Goal: Task Accomplishment & Management: Manage account settings

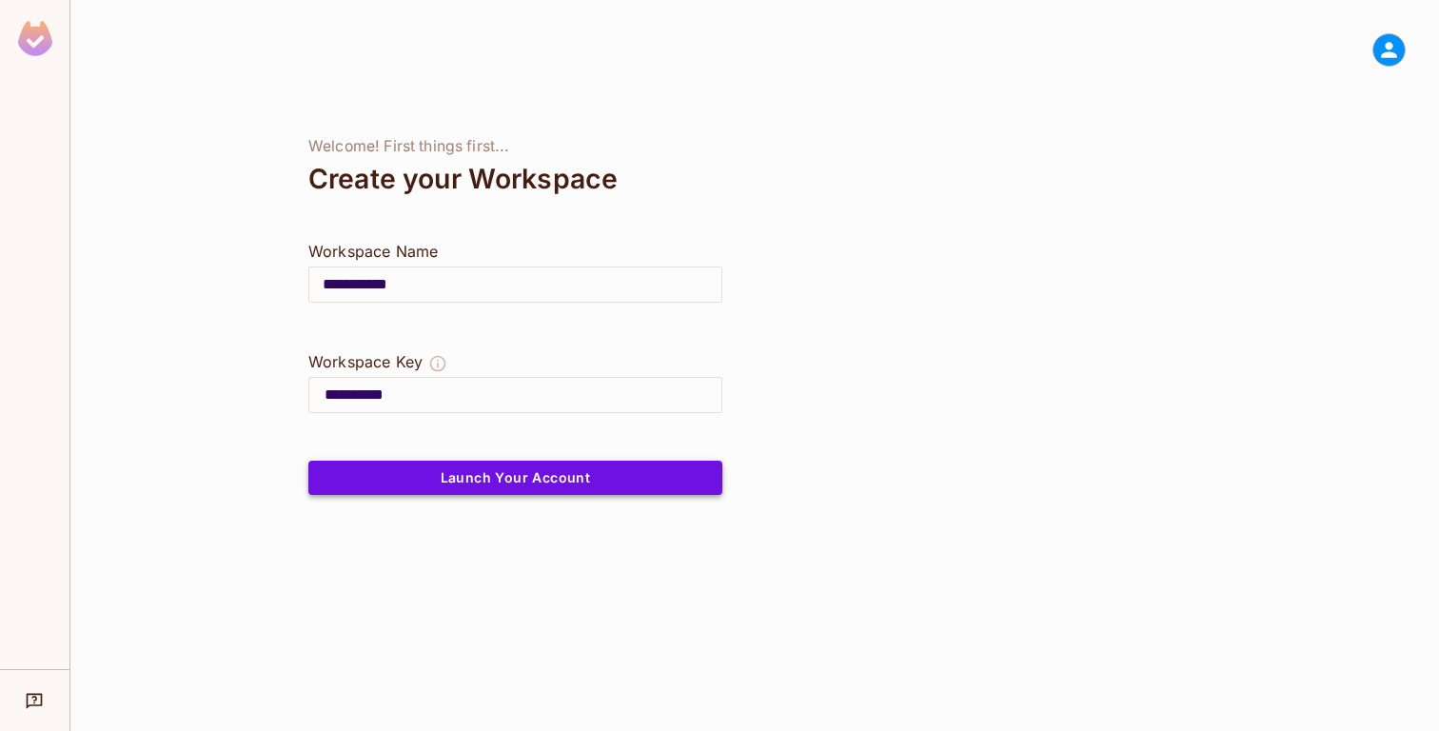
click at [541, 473] on button "Launch Your Account" at bounding box center [515, 478] width 414 height 34
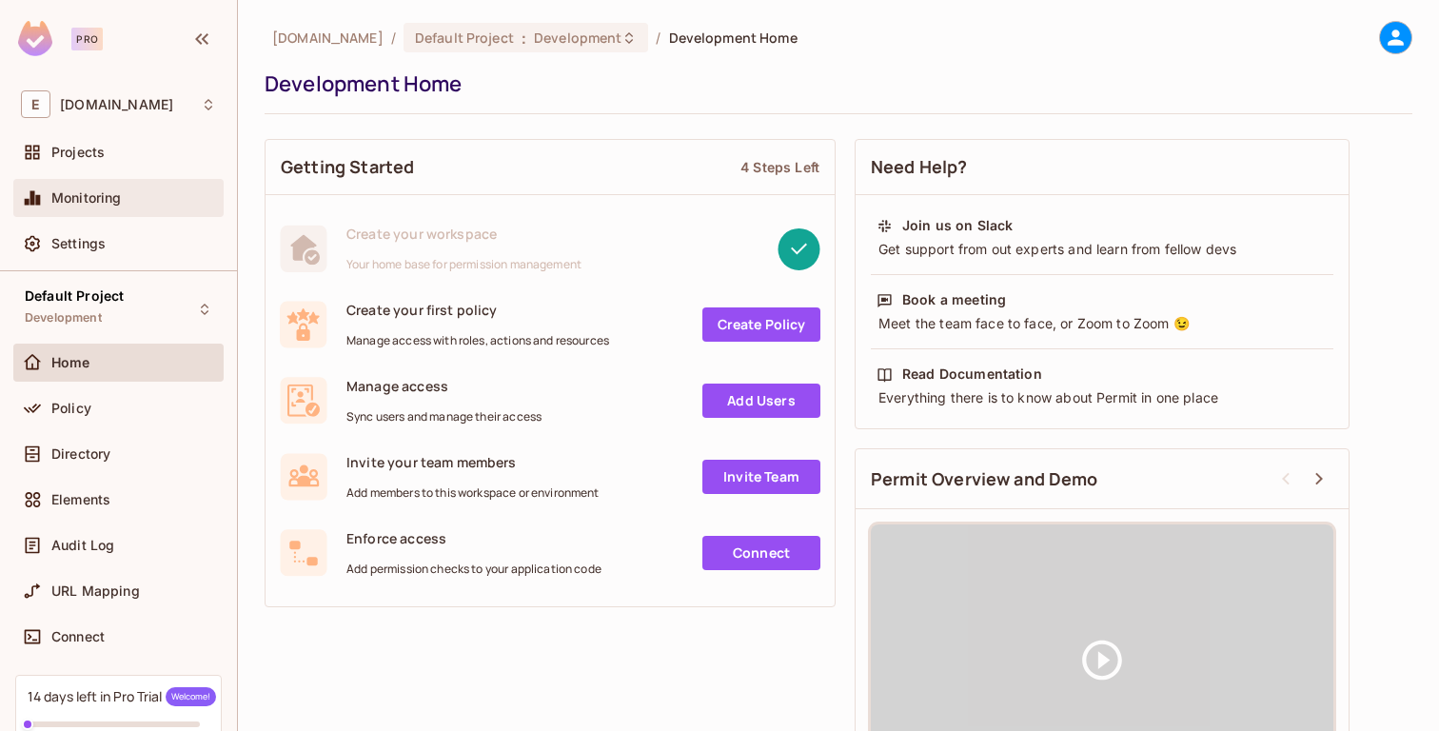
click at [111, 206] on span "Monitoring" at bounding box center [86, 197] width 70 height 15
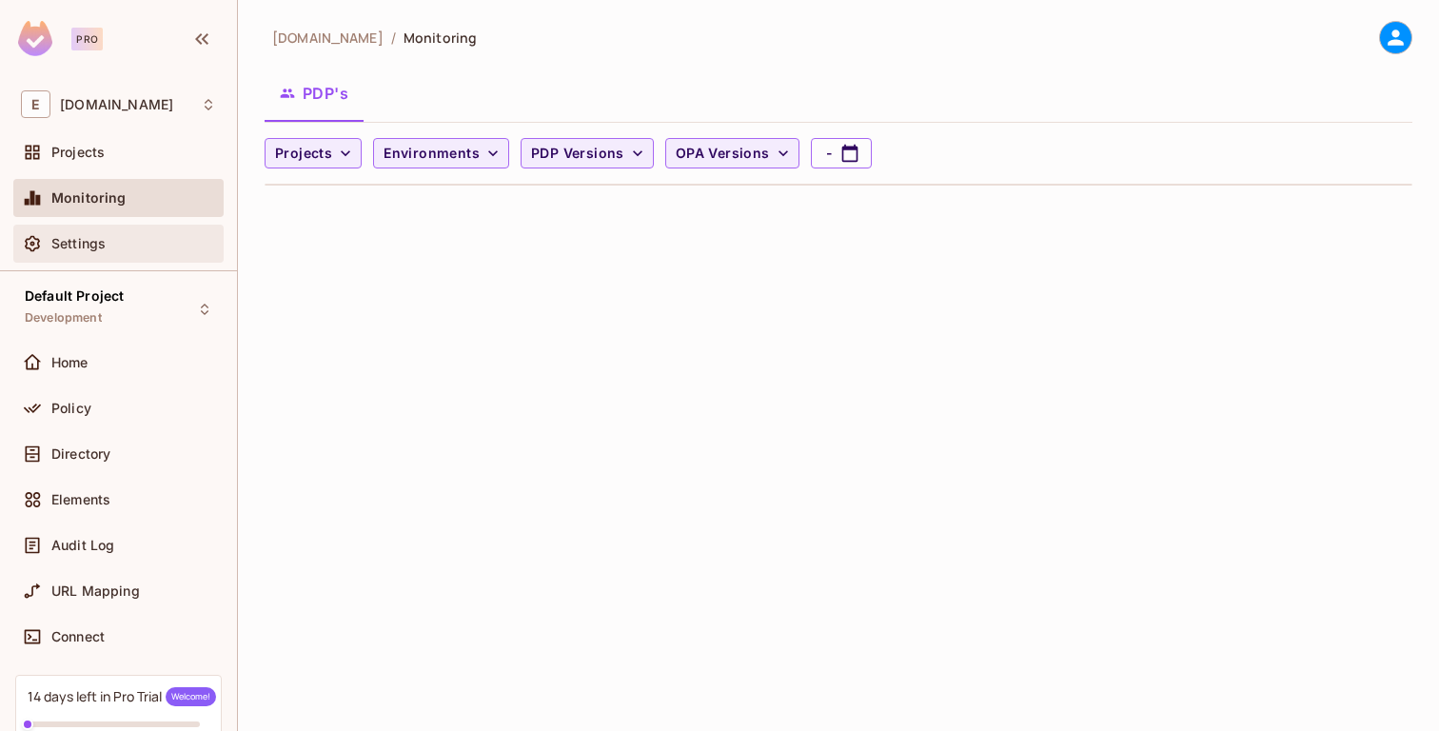
click at [110, 243] on div "Settings" at bounding box center [133, 243] width 165 height 15
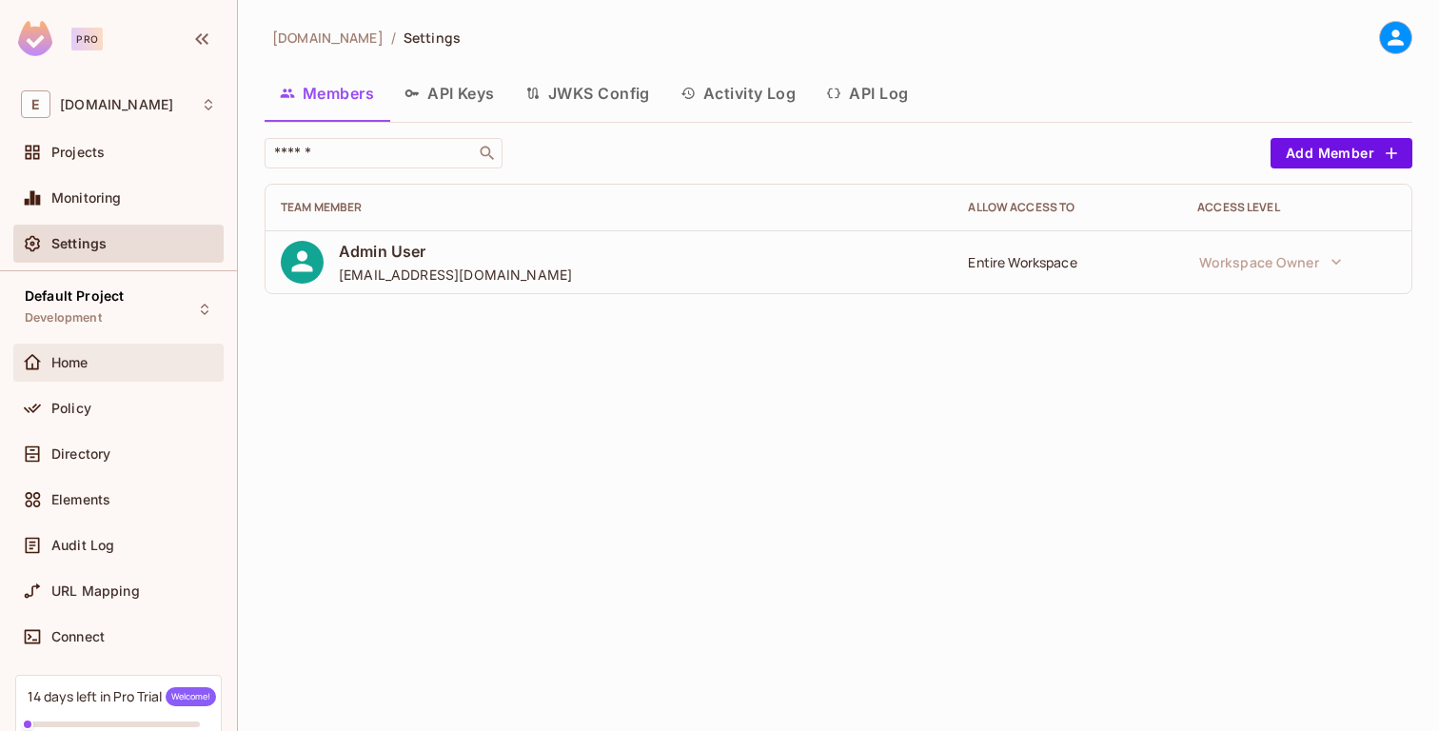
click at [79, 356] on span "Home" at bounding box center [69, 362] width 37 height 15
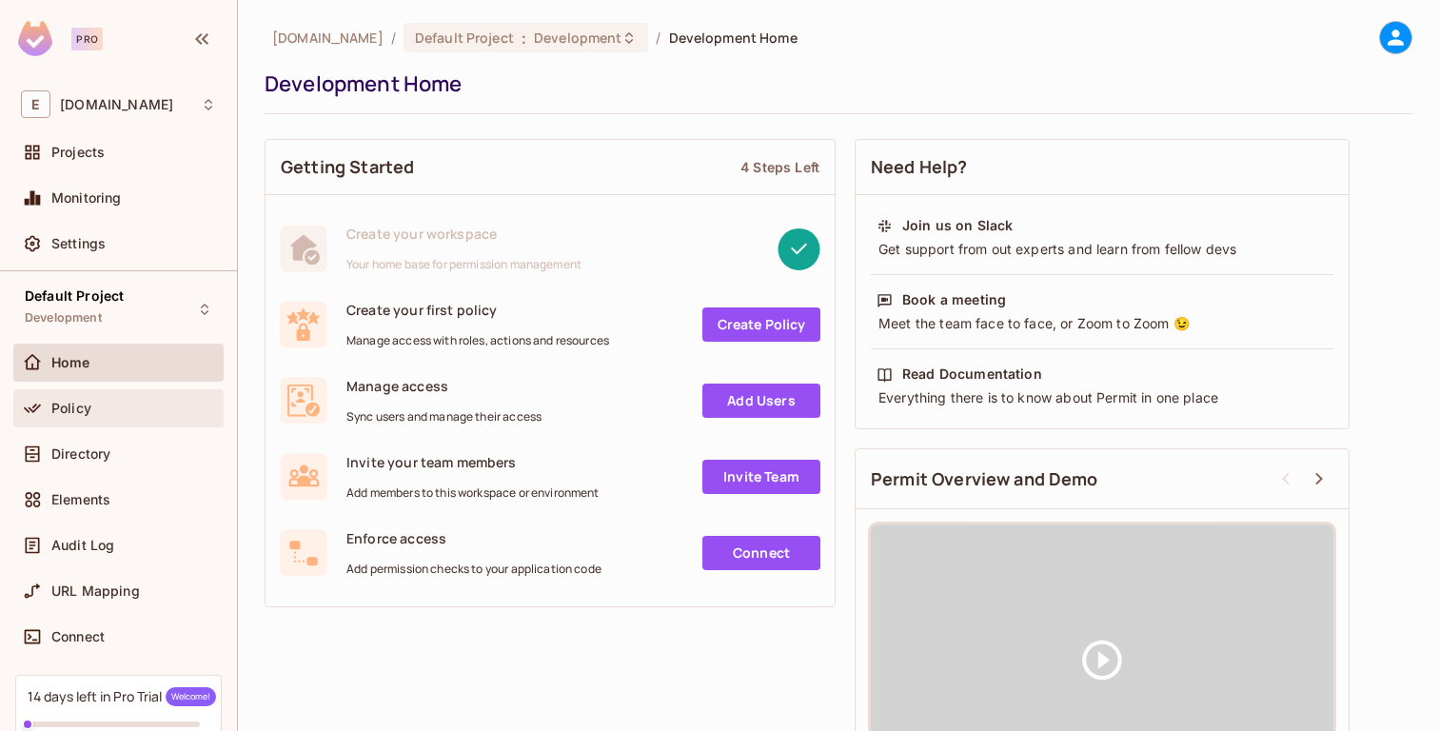
click at [80, 401] on span "Policy" at bounding box center [71, 408] width 40 height 15
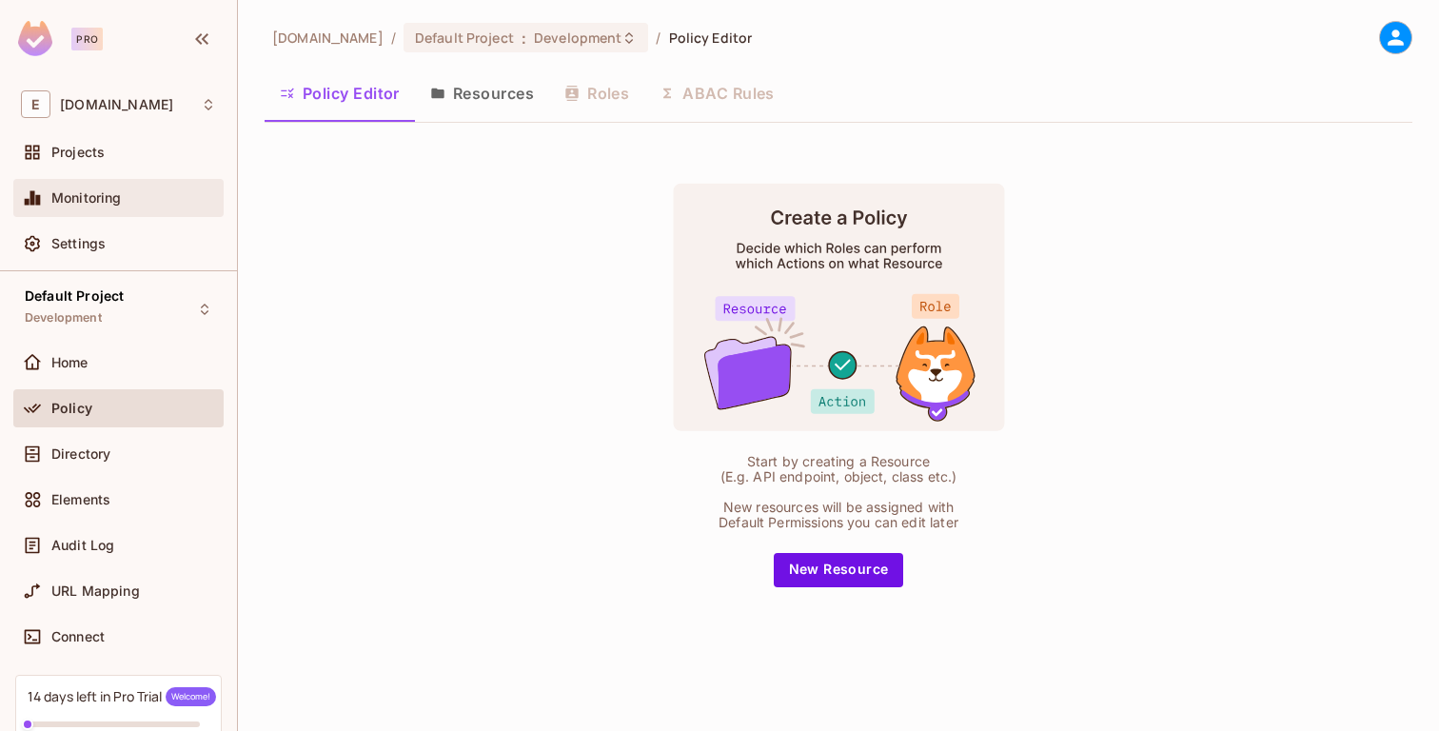
click at [106, 195] on span "Monitoring" at bounding box center [86, 197] width 70 height 15
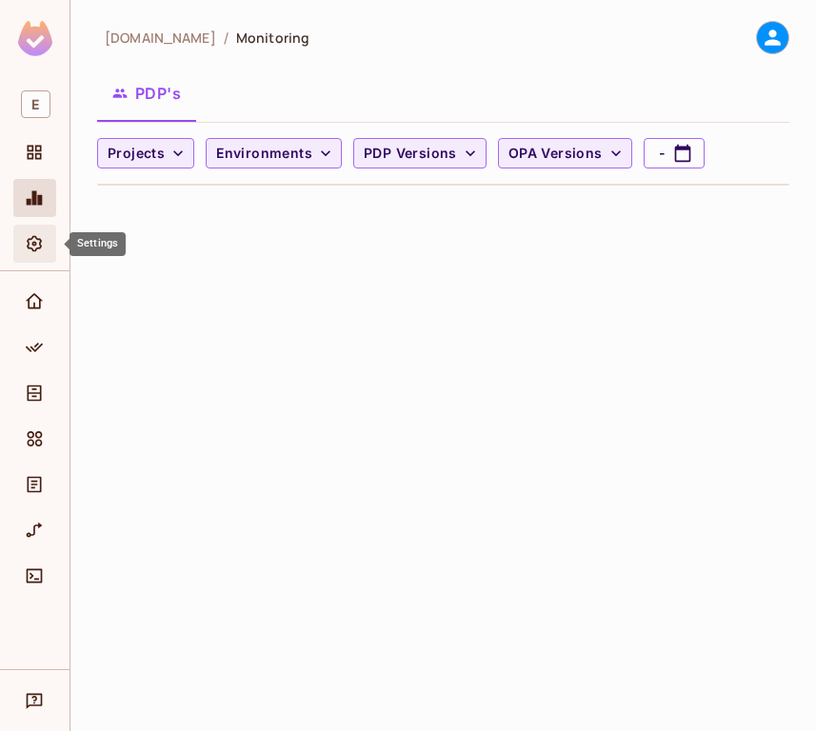
click at [30, 243] on icon "Settings" at bounding box center [34, 243] width 19 height 19
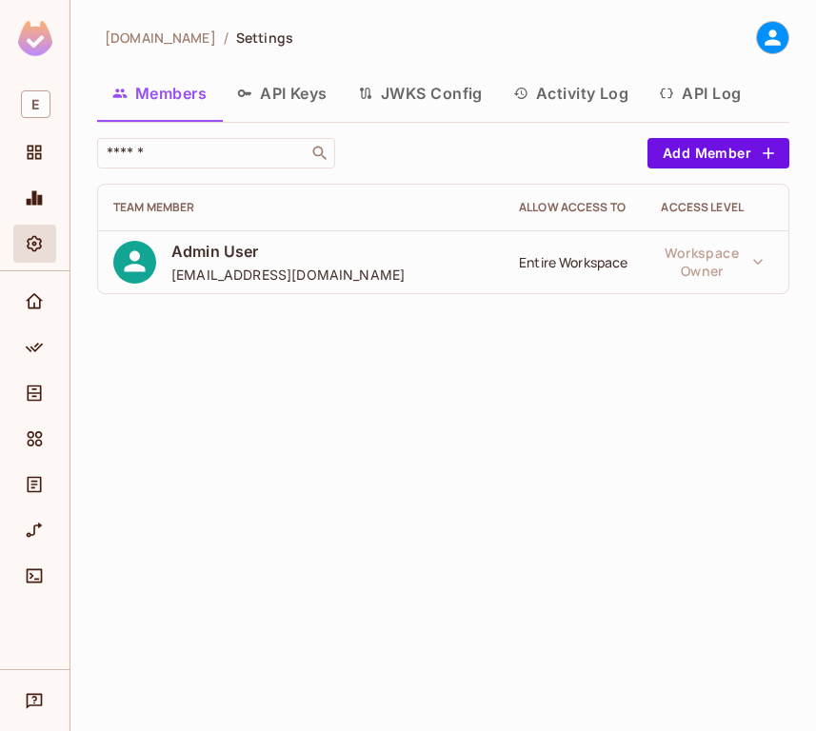
click at [680, 96] on button "API Log" at bounding box center [699, 93] width 112 height 48
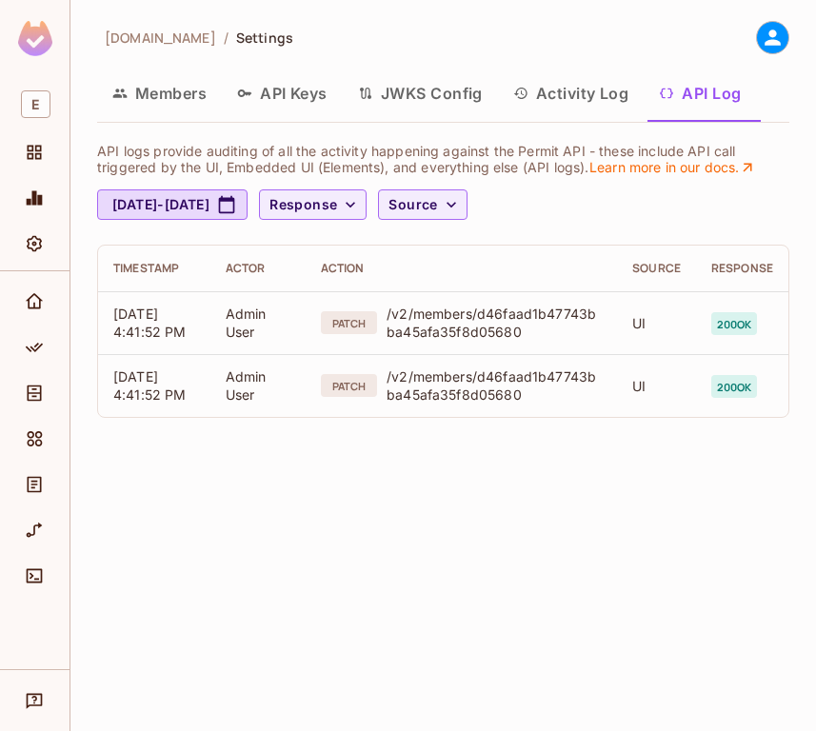
click at [606, 93] on button "Activity Log" at bounding box center [571, 93] width 147 height 48
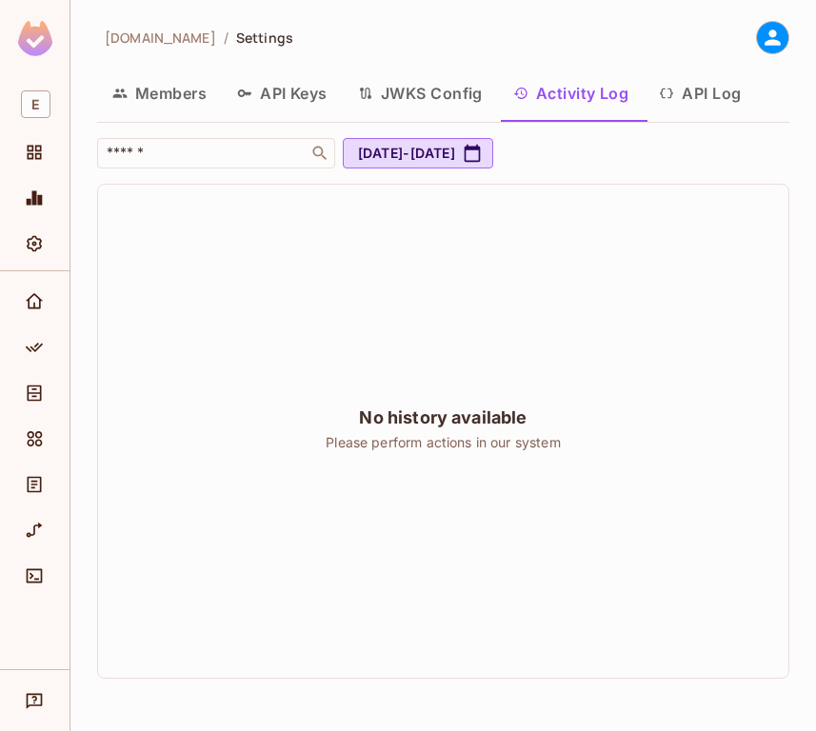
click at [691, 95] on button "API Log" at bounding box center [699, 93] width 112 height 48
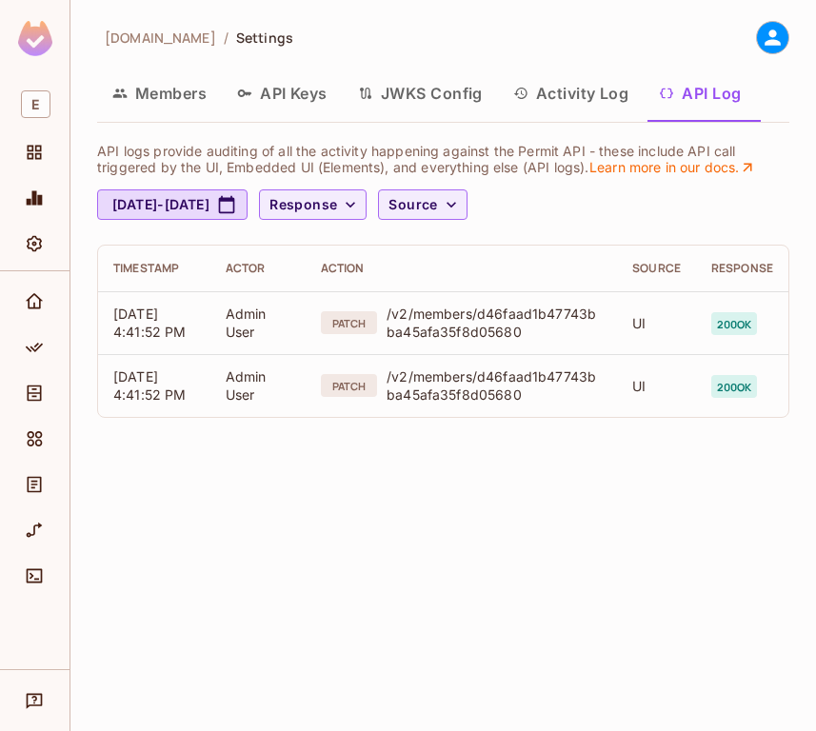
click at [582, 97] on button "Activity Log" at bounding box center [571, 93] width 147 height 48
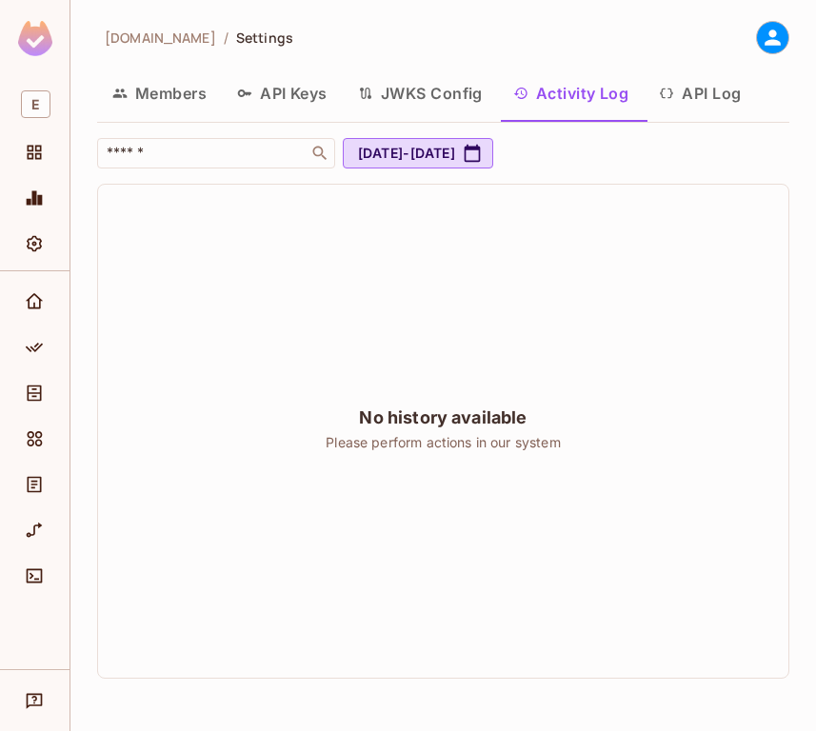
click at [475, 97] on button "JWKS Config" at bounding box center [420, 93] width 155 height 48
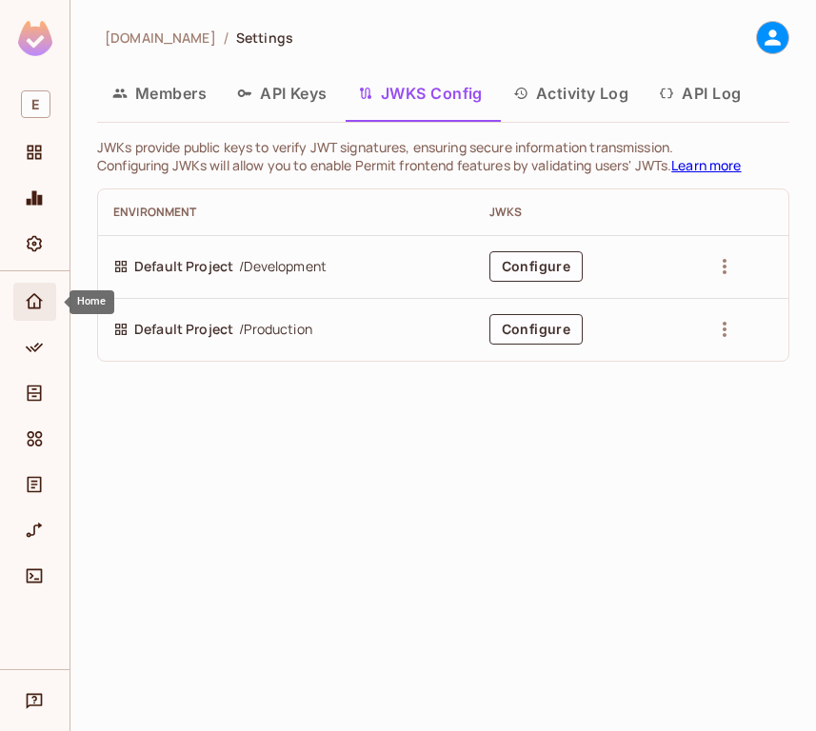
click at [32, 305] on icon "Home" at bounding box center [34, 301] width 19 height 19
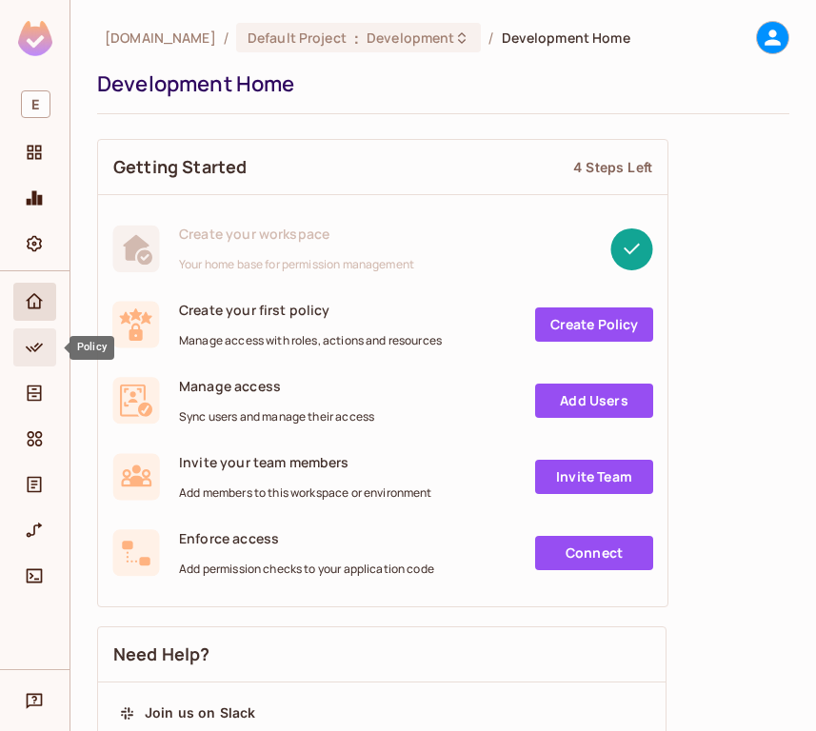
click at [25, 356] on icon "Policy" at bounding box center [34, 347] width 19 height 19
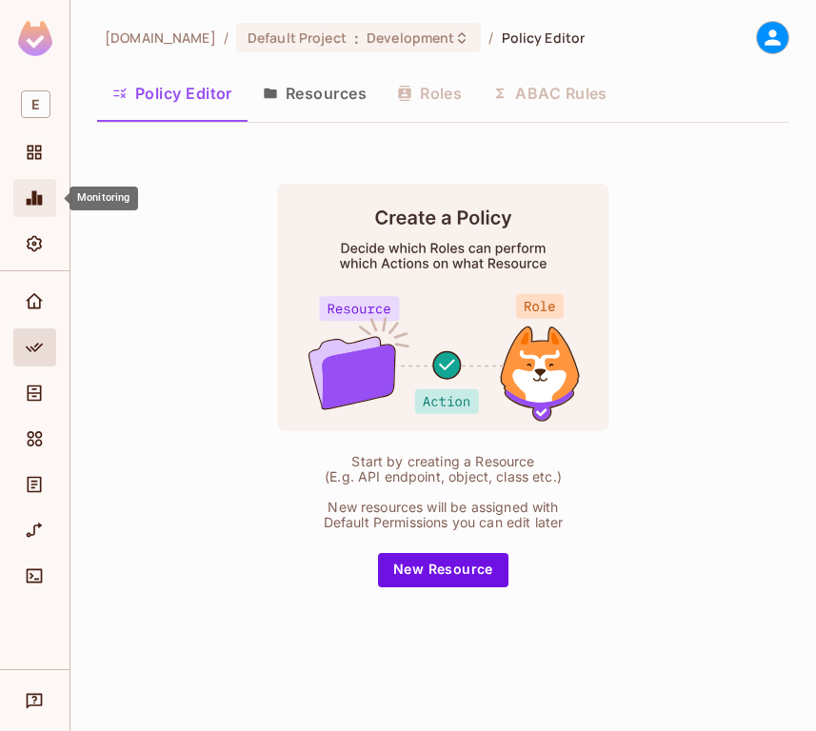
click at [26, 207] on icon "Monitoring" at bounding box center [34, 197] width 19 height 19
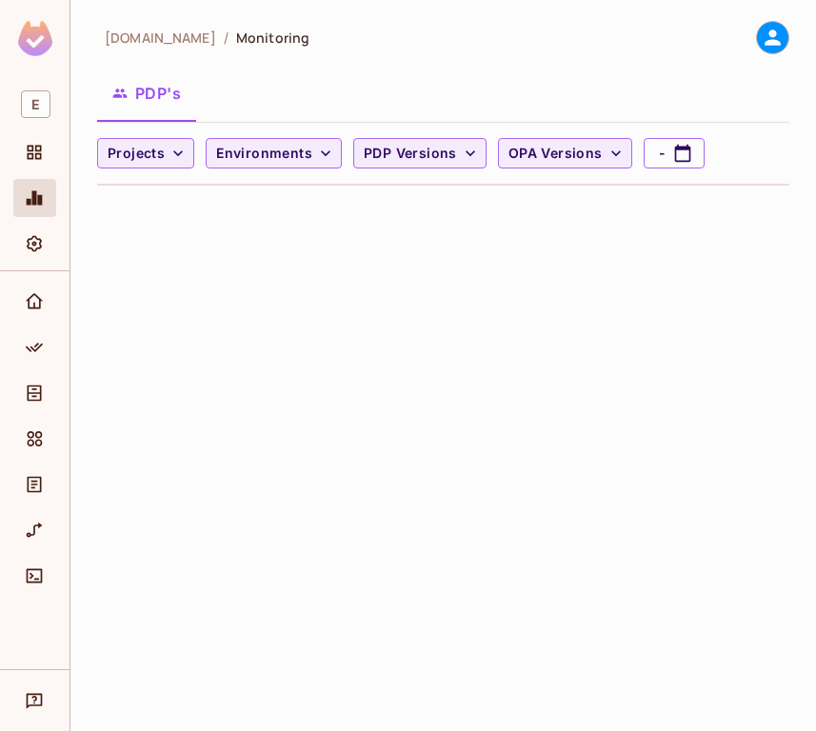
click at [814, 333] on div "example.com / Monitoring PDP's Projects Environments PDP Versions OPA Versions -" at bounding box center [442, 365] width 745 height 731
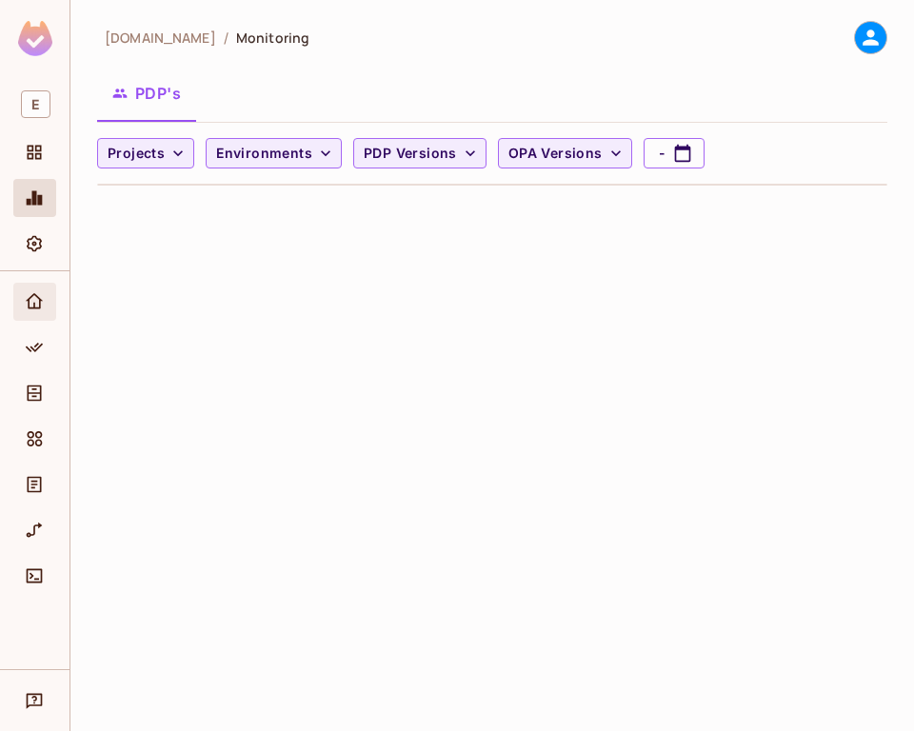
click at [43, 304] on icon "Home" at bounding box center [34, 301] width 19 height 19
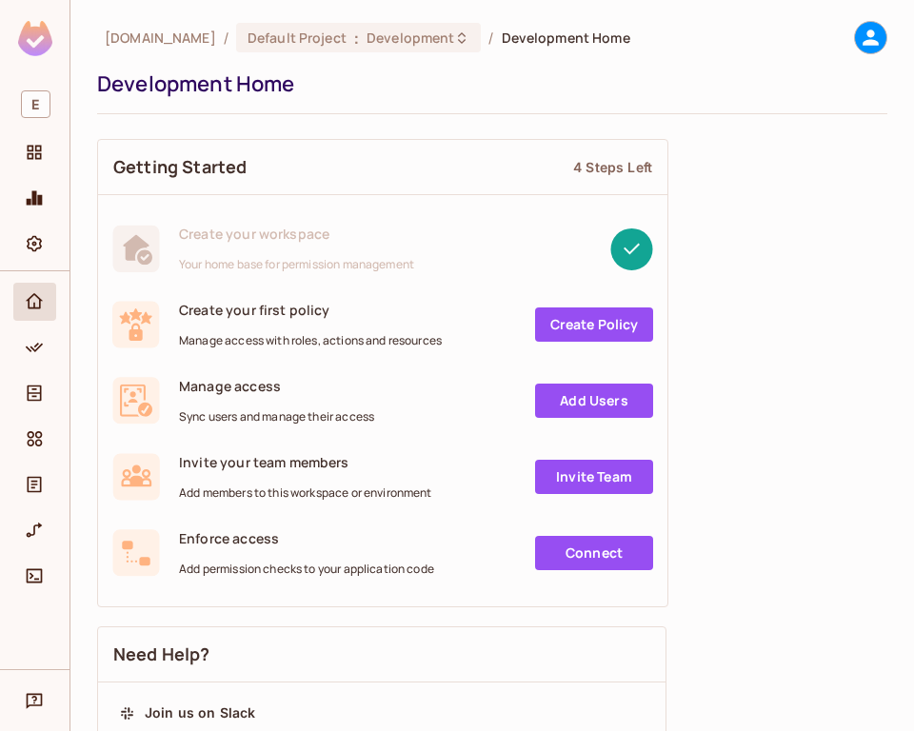
click at [623, 324] on link "Create Policy" at bounding box center [594, 324] width 118 height 34
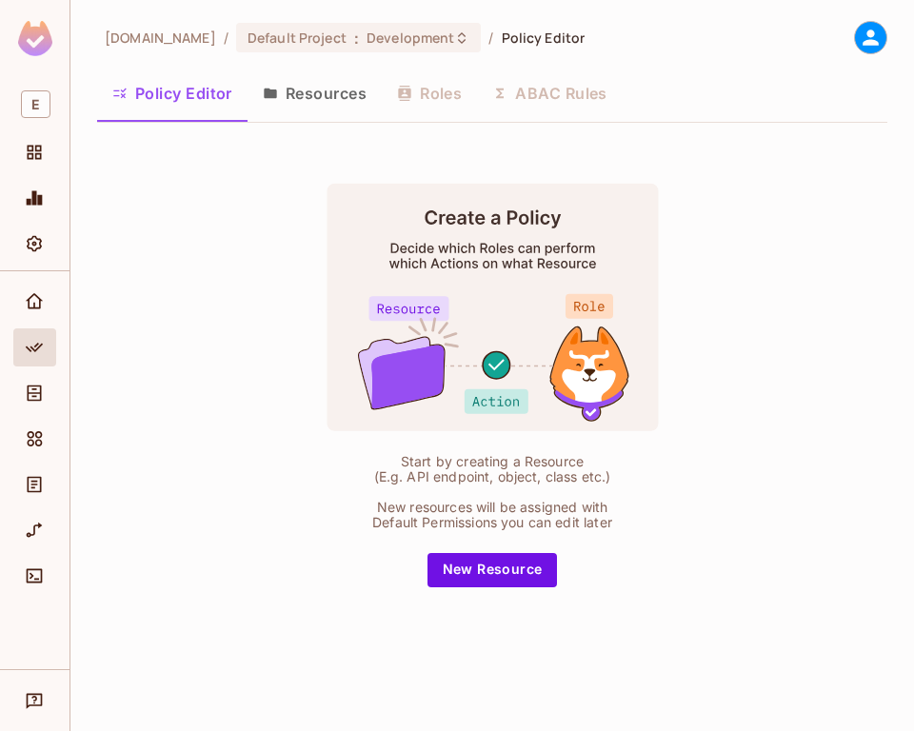
click at [309, 83] on button "Resources" at bounding box center [314, 93] width 134 height 48
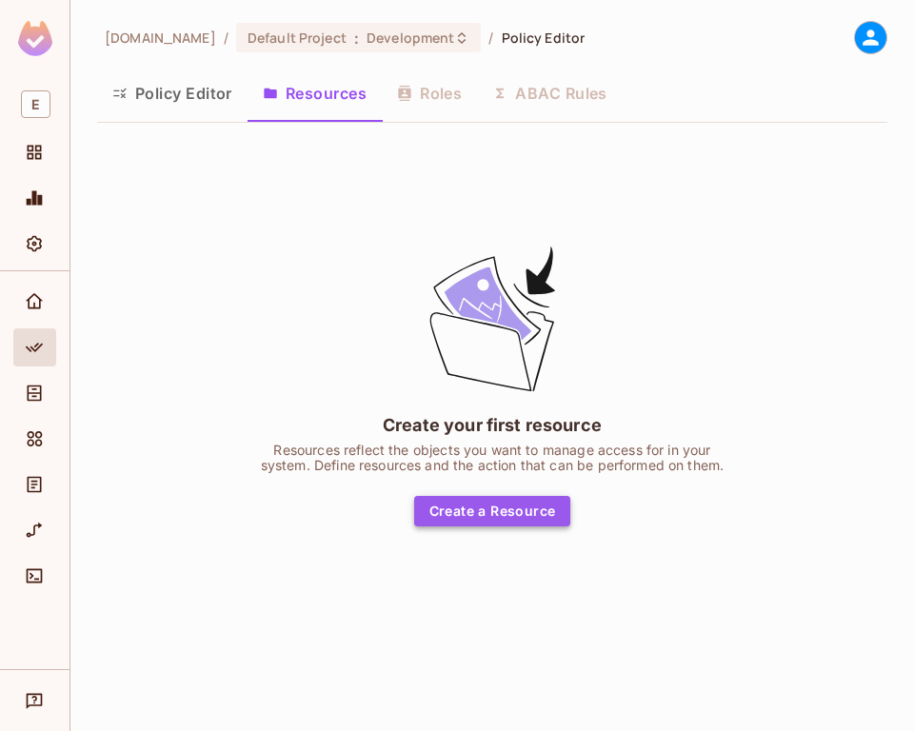
click at [488, 519] on button "Create a Resource" at bounding box center [492, 511] width 157 height 30
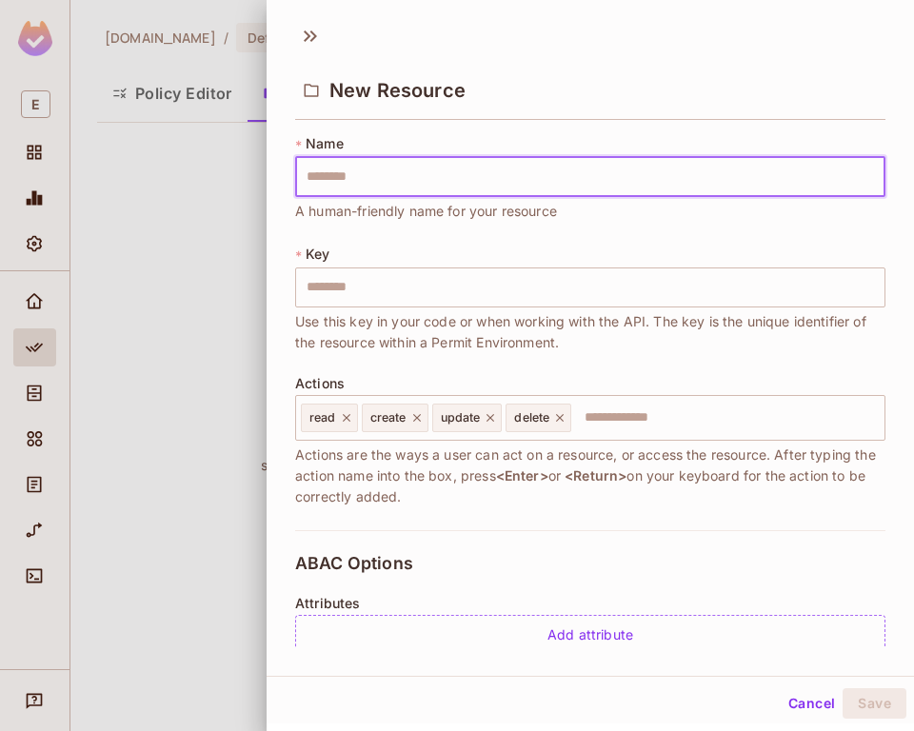
click at [423, 183] on input "text" at bounding box center [590, 177] width 590 height 40
type input "******"
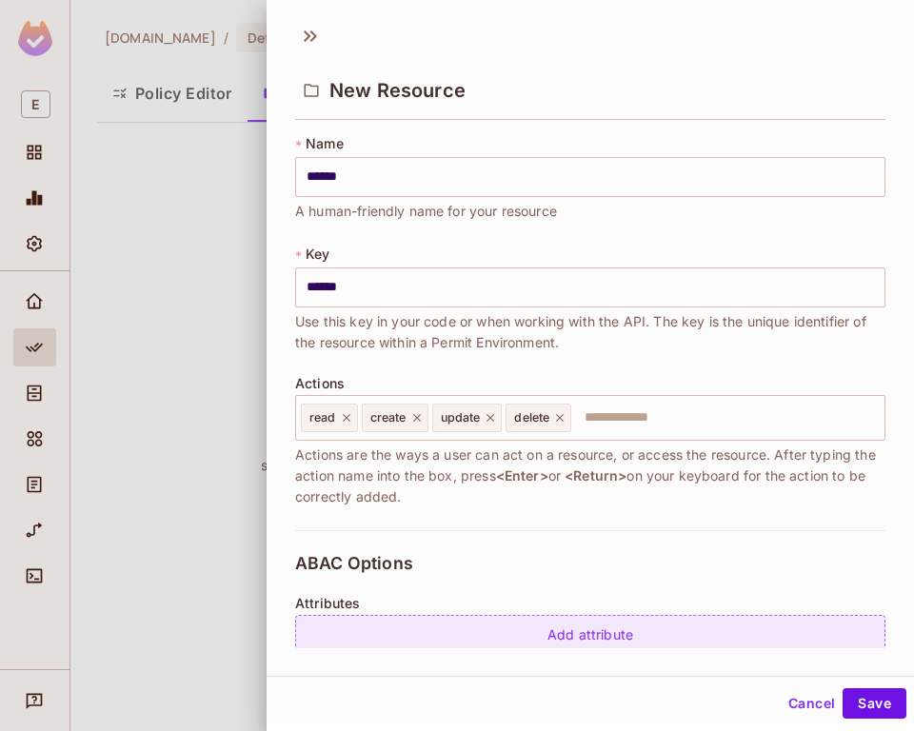
click at [544, 627] on div "Add attribute" at bounding box center [590, 635] width 590 height 41
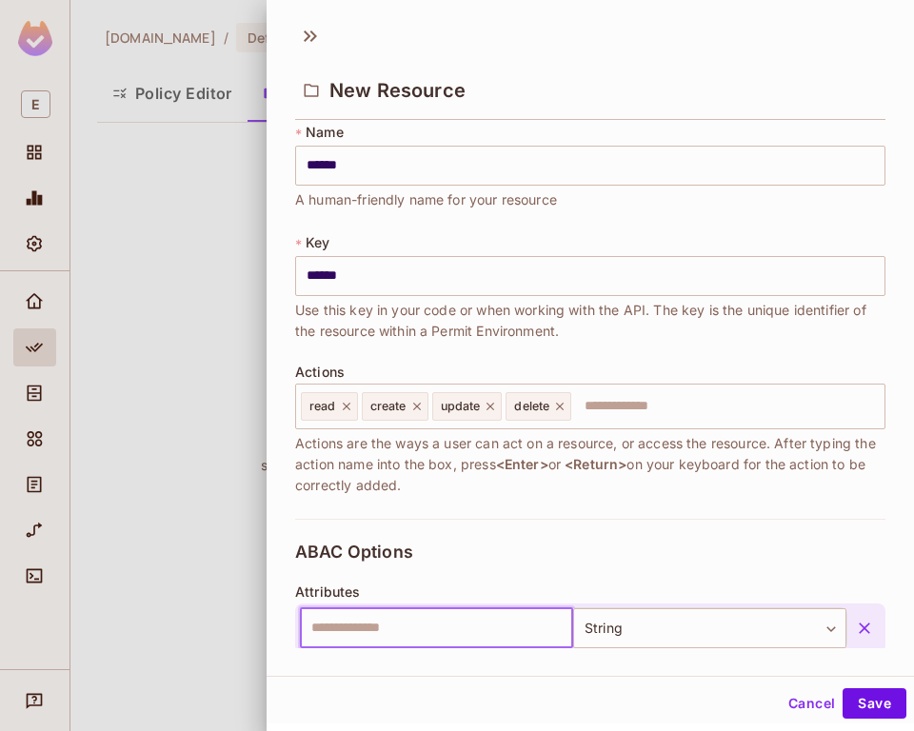
click at [484, 632] on input "text" at bounding box center [436, 628] width 273 height 40
type input "*****"
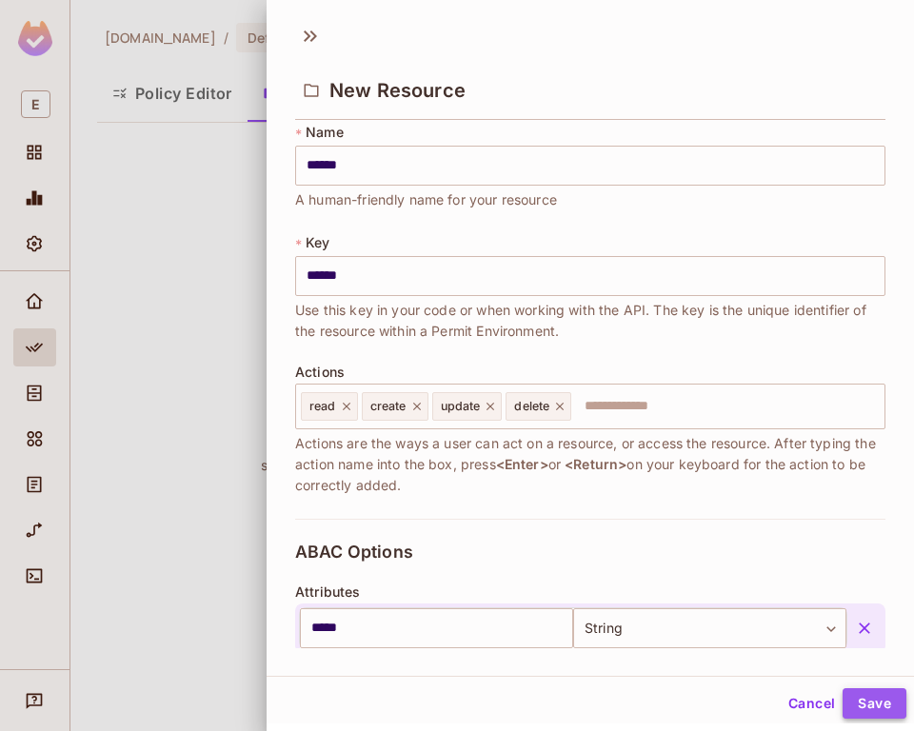
click at [815, 712] on button "Save" at bounding box center [874, 703] width 64 height 30
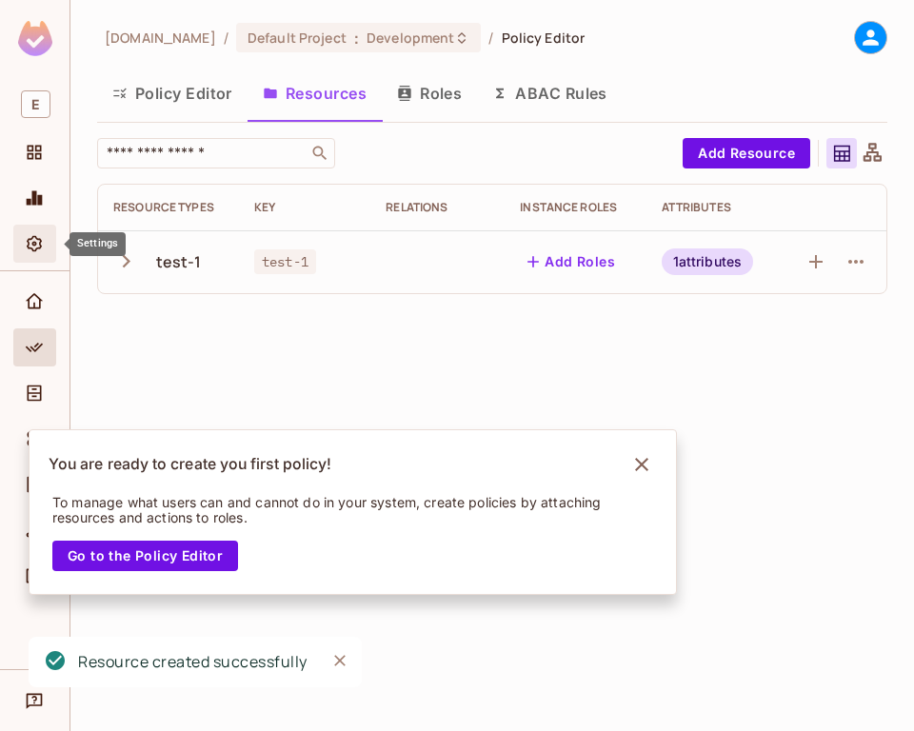
click at [22, 245] on div "Settings" at bounding box center [37, 243] width 32 height 23
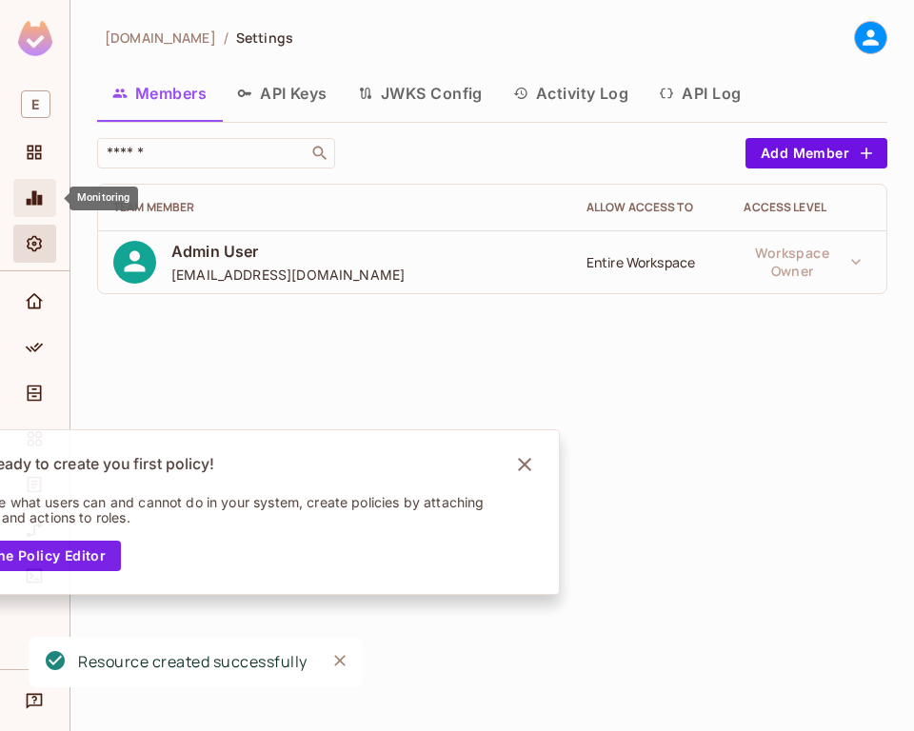
click at [28, 212] on div "Monitoring" at bounding box center [34, 198] width 43 height 38
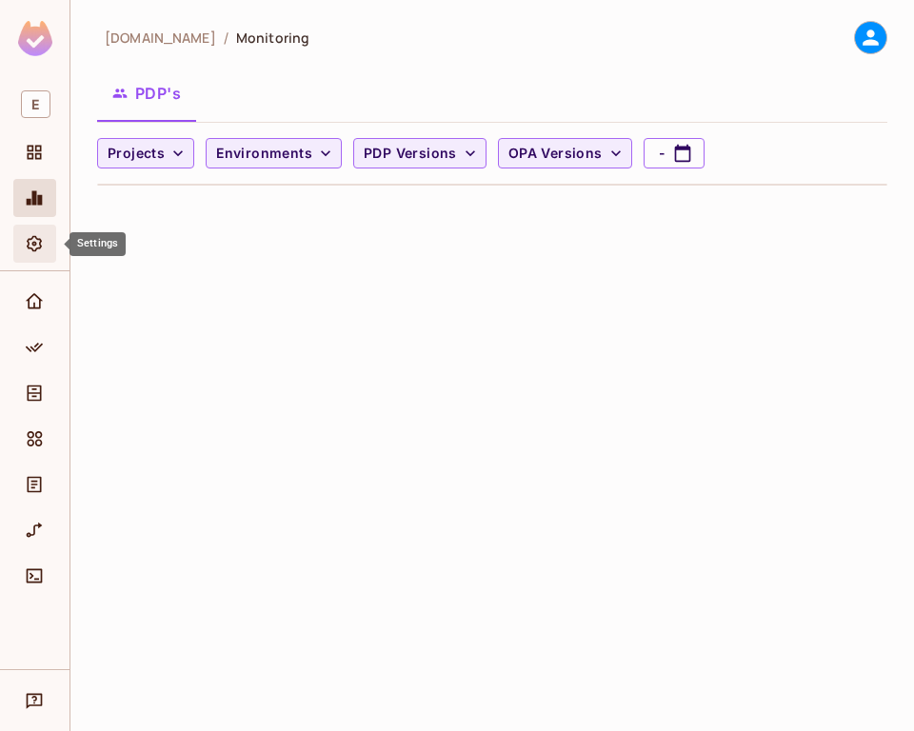
click at [25, 245] on icon "Settings" at bounding box center [34, 243] width 19 height 19
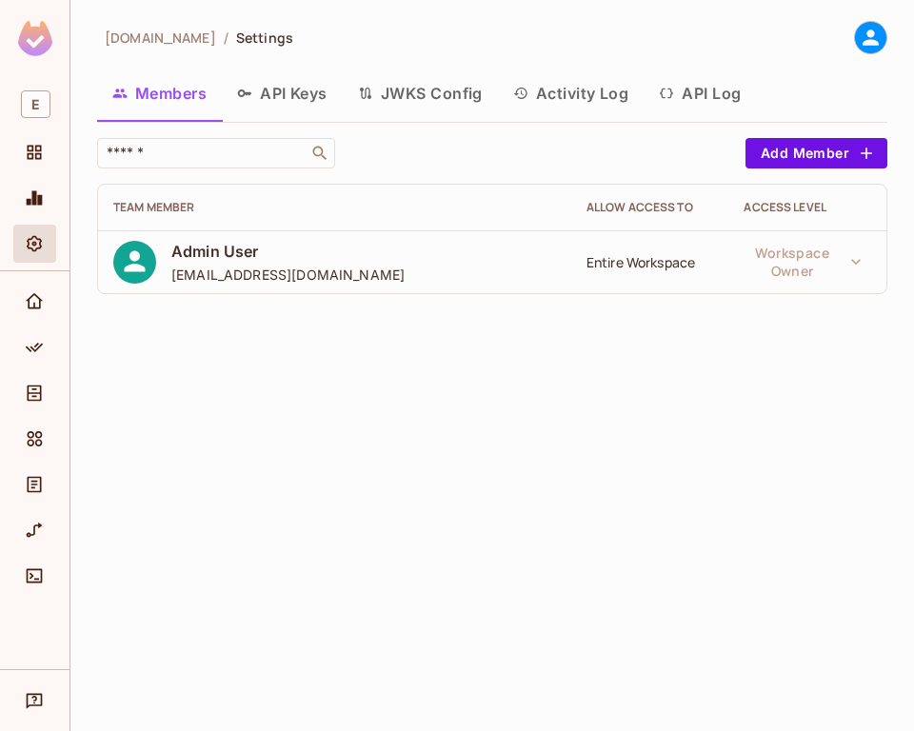
click at [742, 91] on button "API Log" at bounding box center [699, 93] width 112 height 48
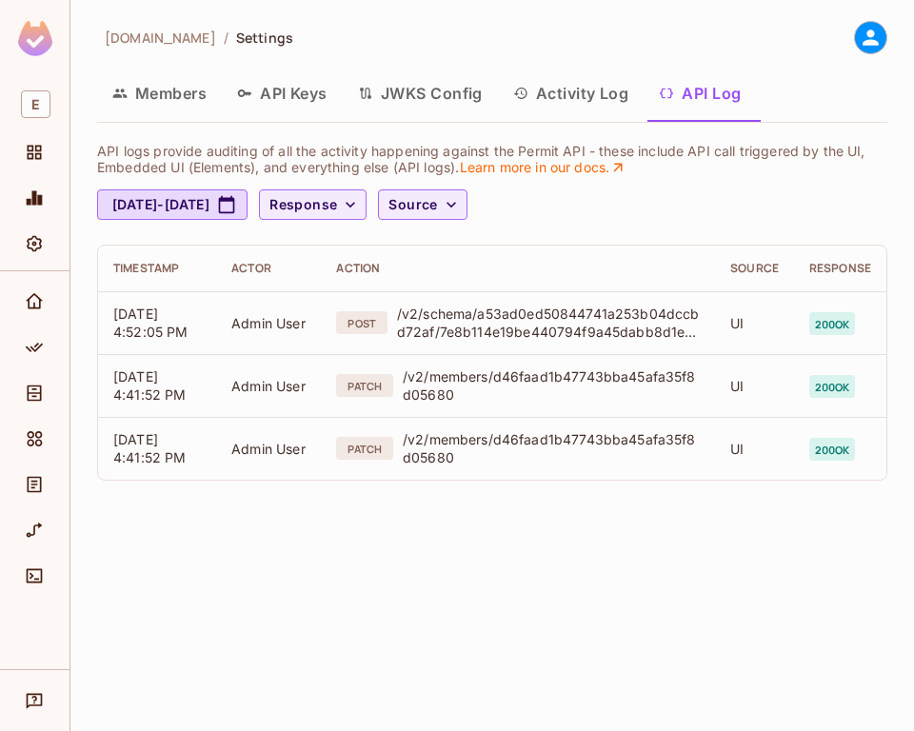
click at [567, 94] on button "Activity Log" at bounding box center [571, 93] width 147 height 48
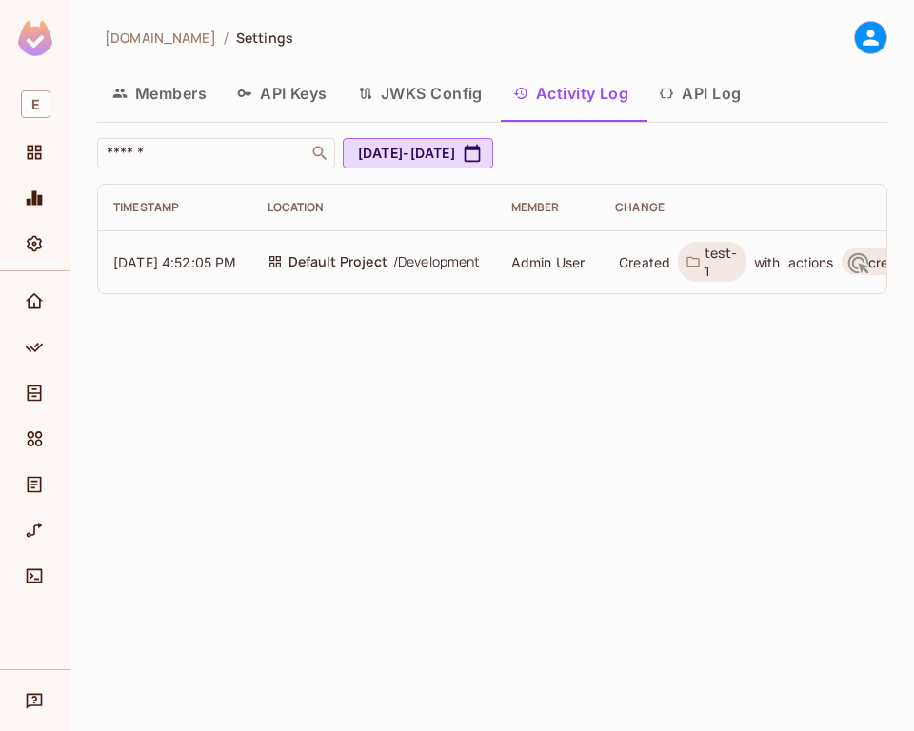
click at [458, 98] on button "JWKS Config" at bounding box center [420, 93] width 155 height 48
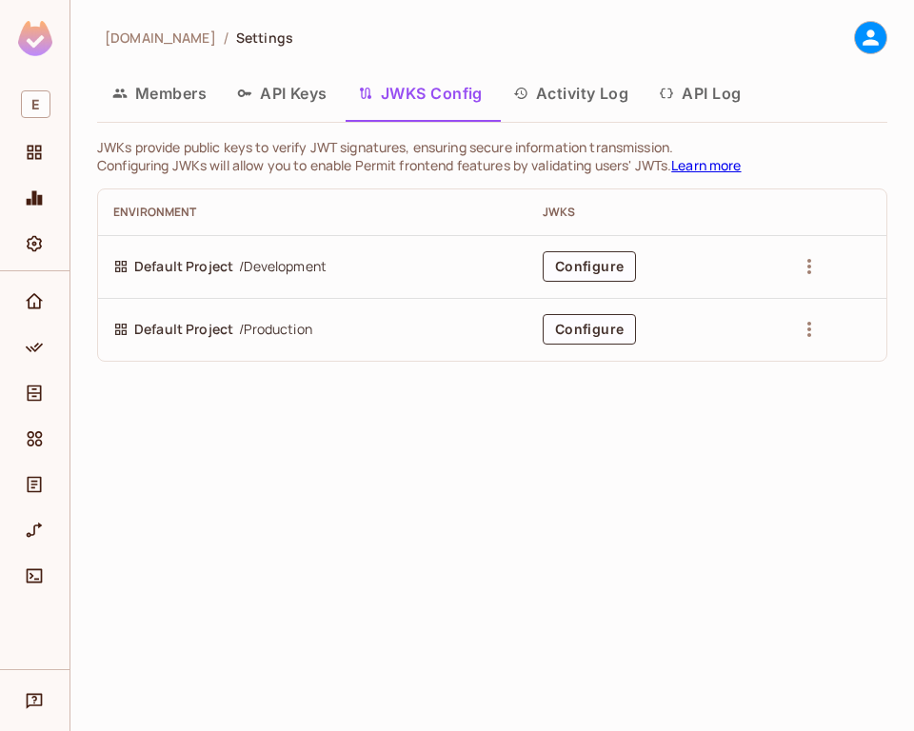
click at [581, 93] on button "Activity Log" at bounding box center [571, 93] width 147 height 48
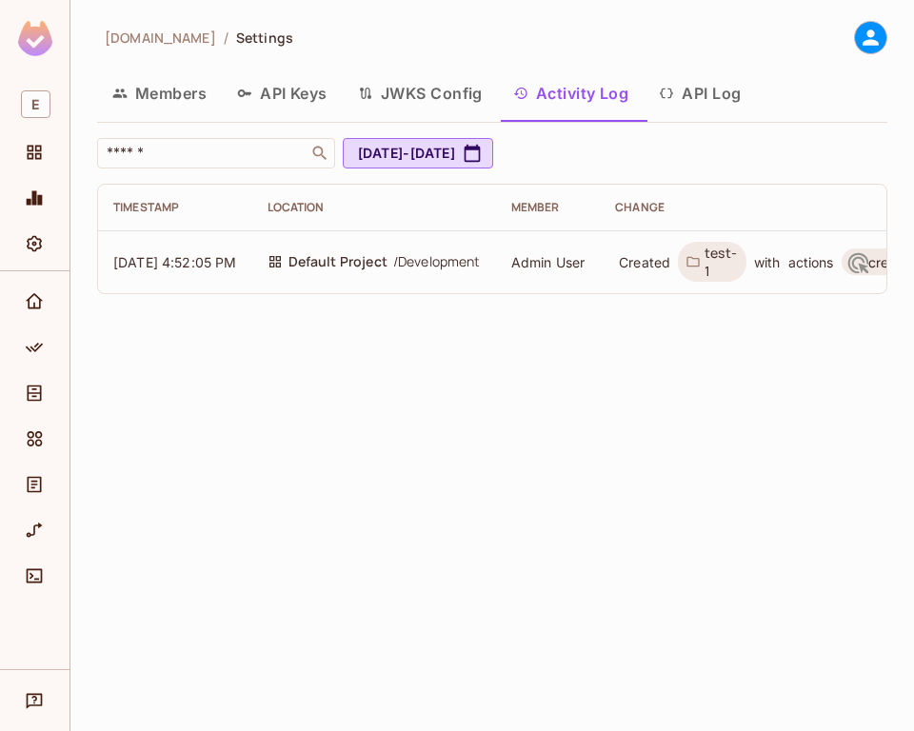
click at [678, 91] on button "API Log" at bounding box center [699, 93] width 112 height 48
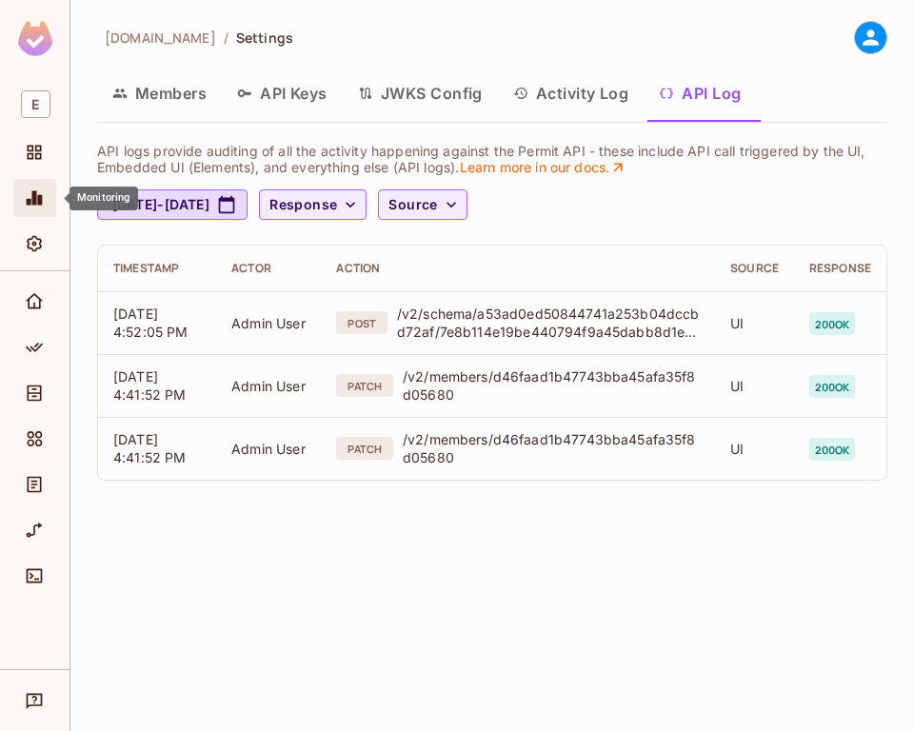
click at [32, 208] on span "Monitoring" at bounding box center [34, 198] width 23 height 23
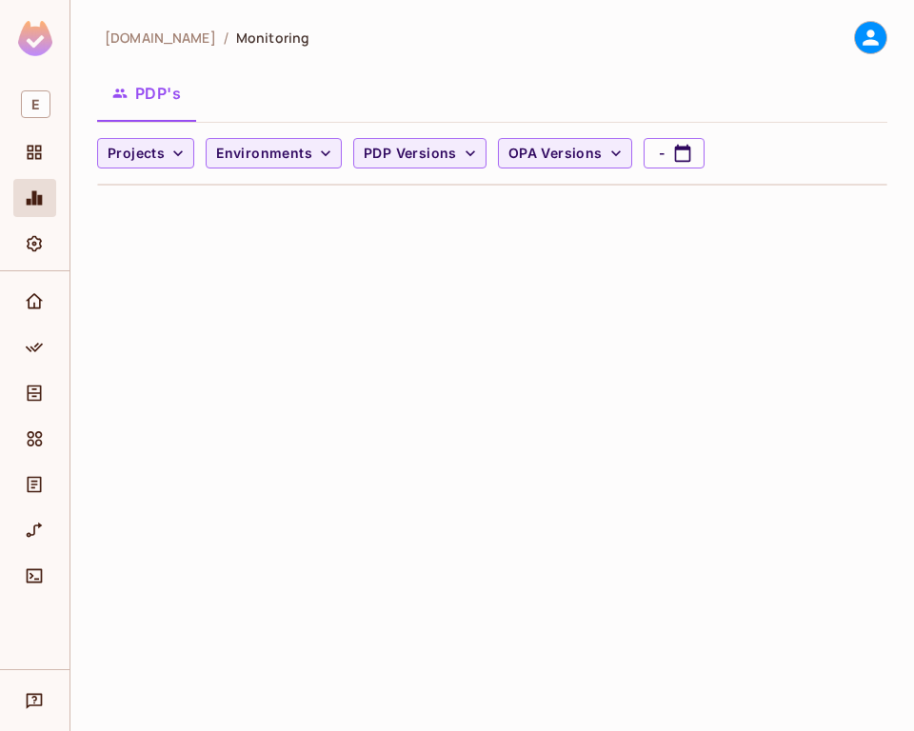
click at [322, 252] on div "example.com / Monitoring PDP's Projects Environments PDP Versions OPA Versions -" at bounding box center [491, 365] width 843 height 731
click at [34, 293] on icon "Home" at bounding box center [34, 300] width 17 height 15
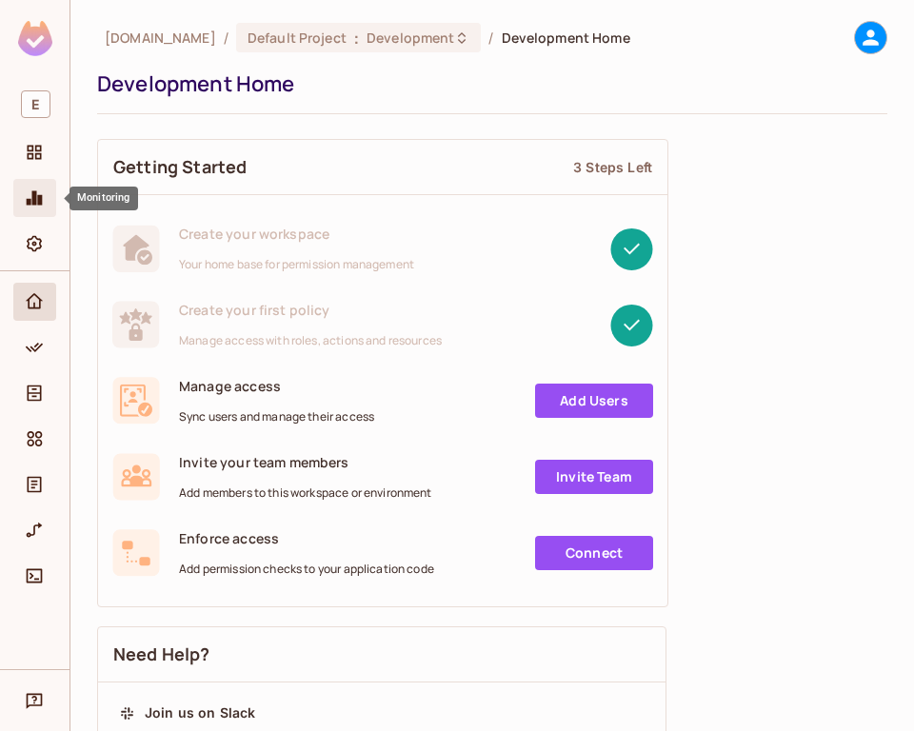
click at [36, 207] on icon "Monitoring" at bounding box center [34, 197] width 19 height 19
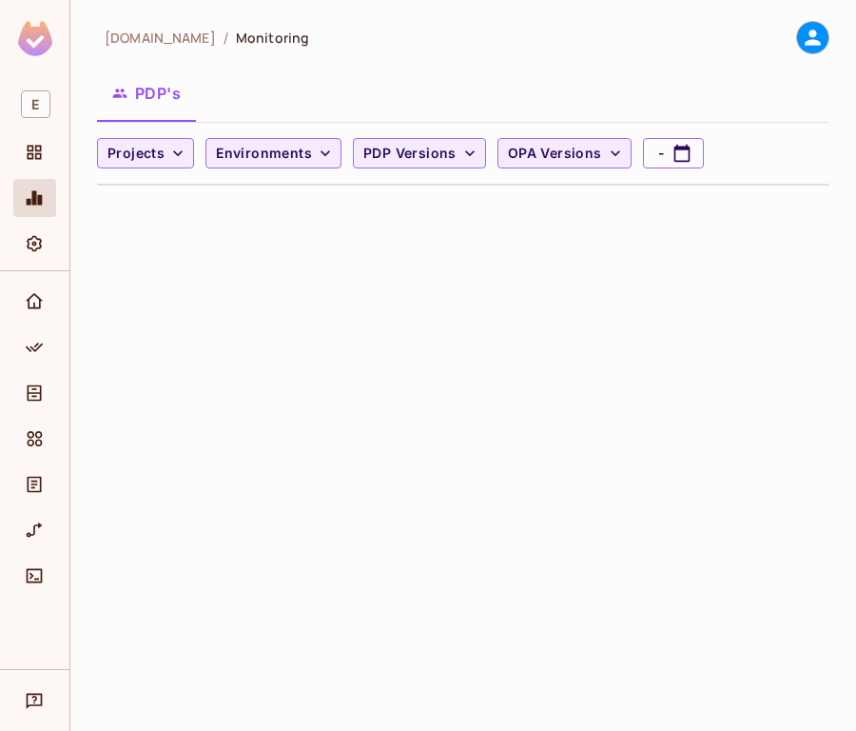
click at [635, 340] on div "example.com / Monitoring PDP's Projects Environments PDP Versions OPA Versions -" at bounding box center [463, 365] width 786 height 731
click at [809, 43] on icon at bounding box center [813, 38] width 16 height 16
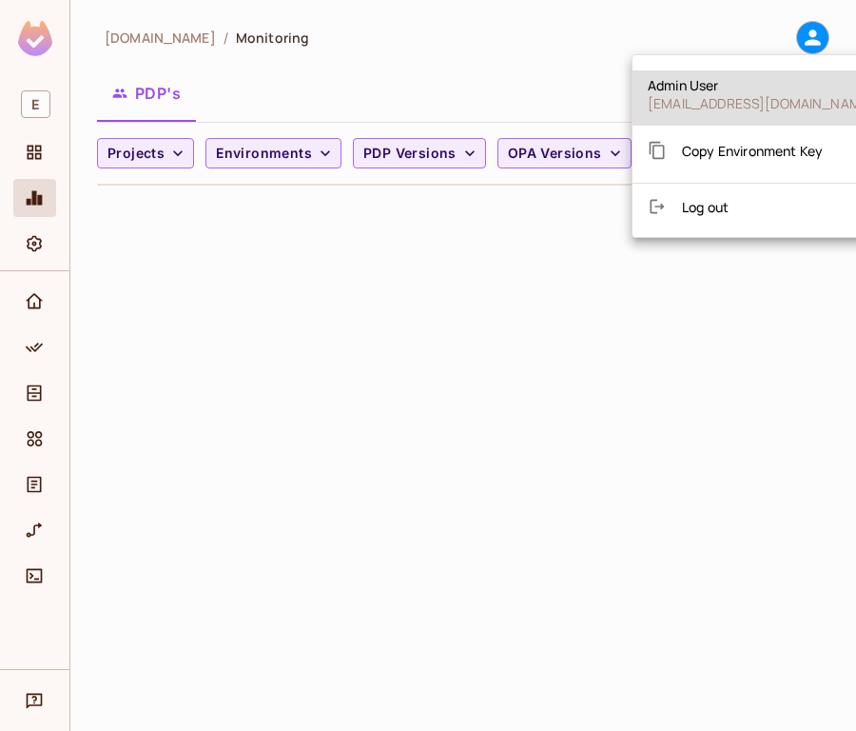
click at [708, 213] on span "Log out" at bounding box center [705, 207] width 47 height 18
